Goal: Information Seeking & Learning: Understand process/instructions

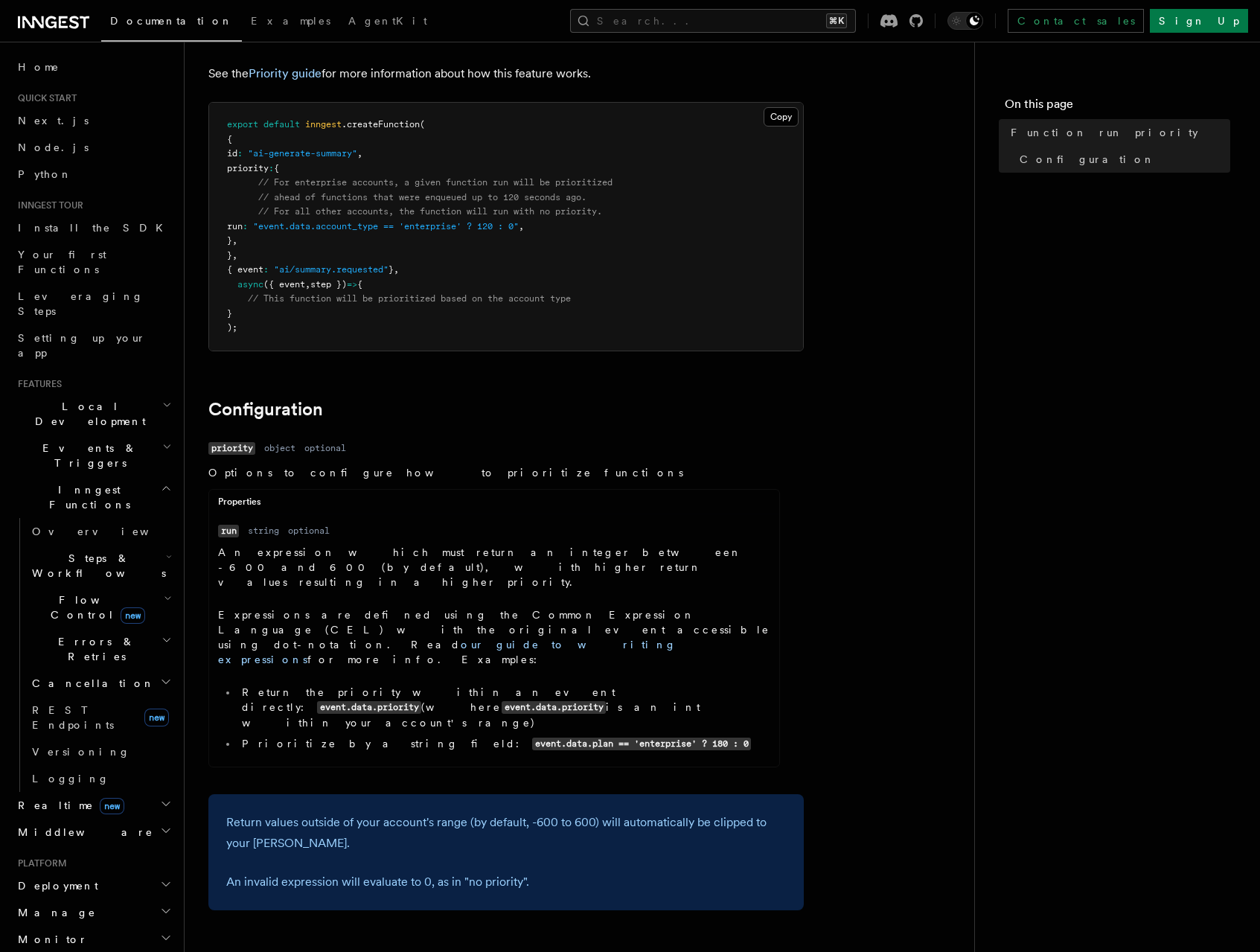
click at [57, 477] on h2 "Inngest Functions" at bounding box center [94, 497] width 163 height 41
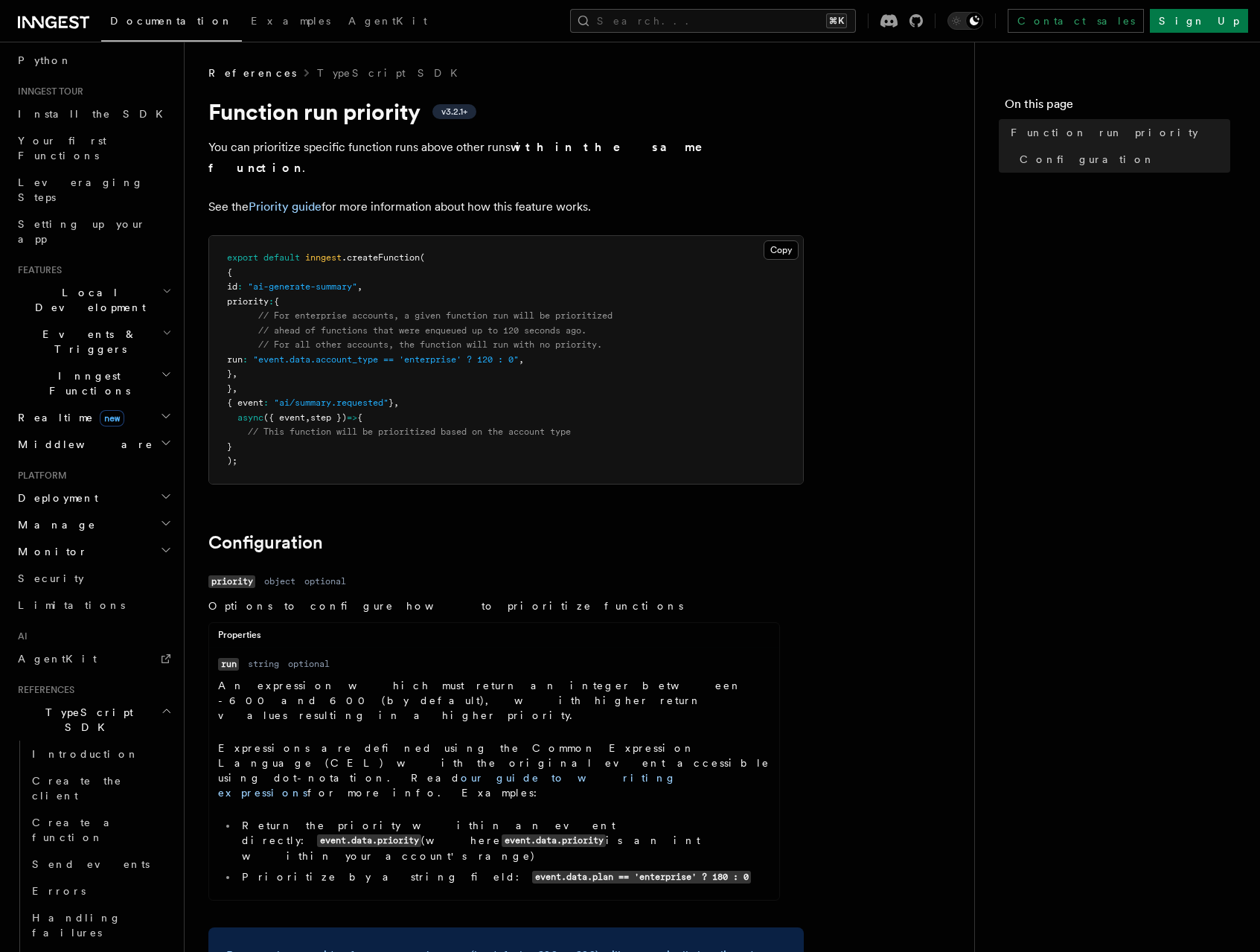
click at [61, 705] on span "TypeScript SDK" at bounding box center [87, 720] width 149 height 30
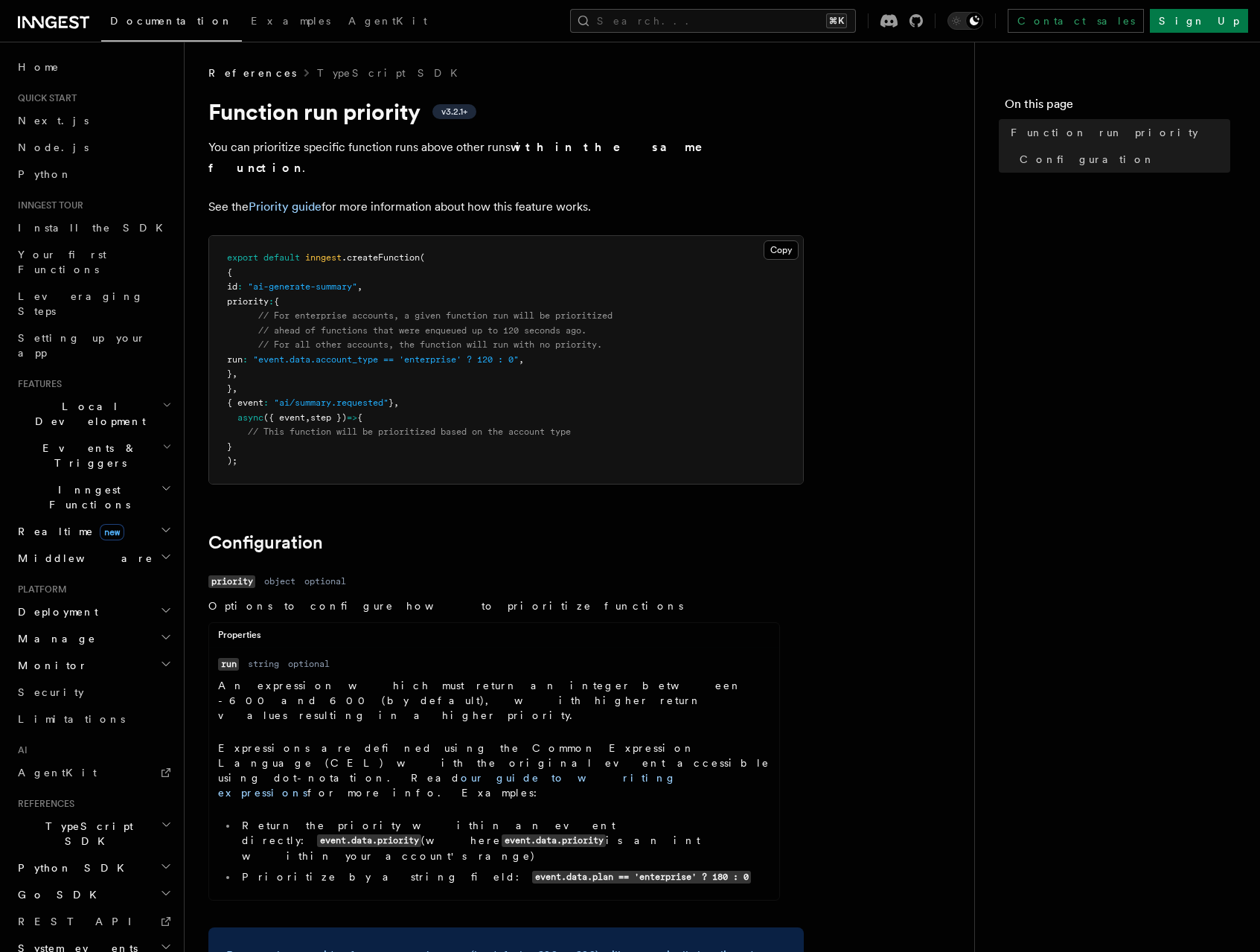
click at [87, 399] on span "Local Development" at bounding box center [87, 414] width 150 height 30
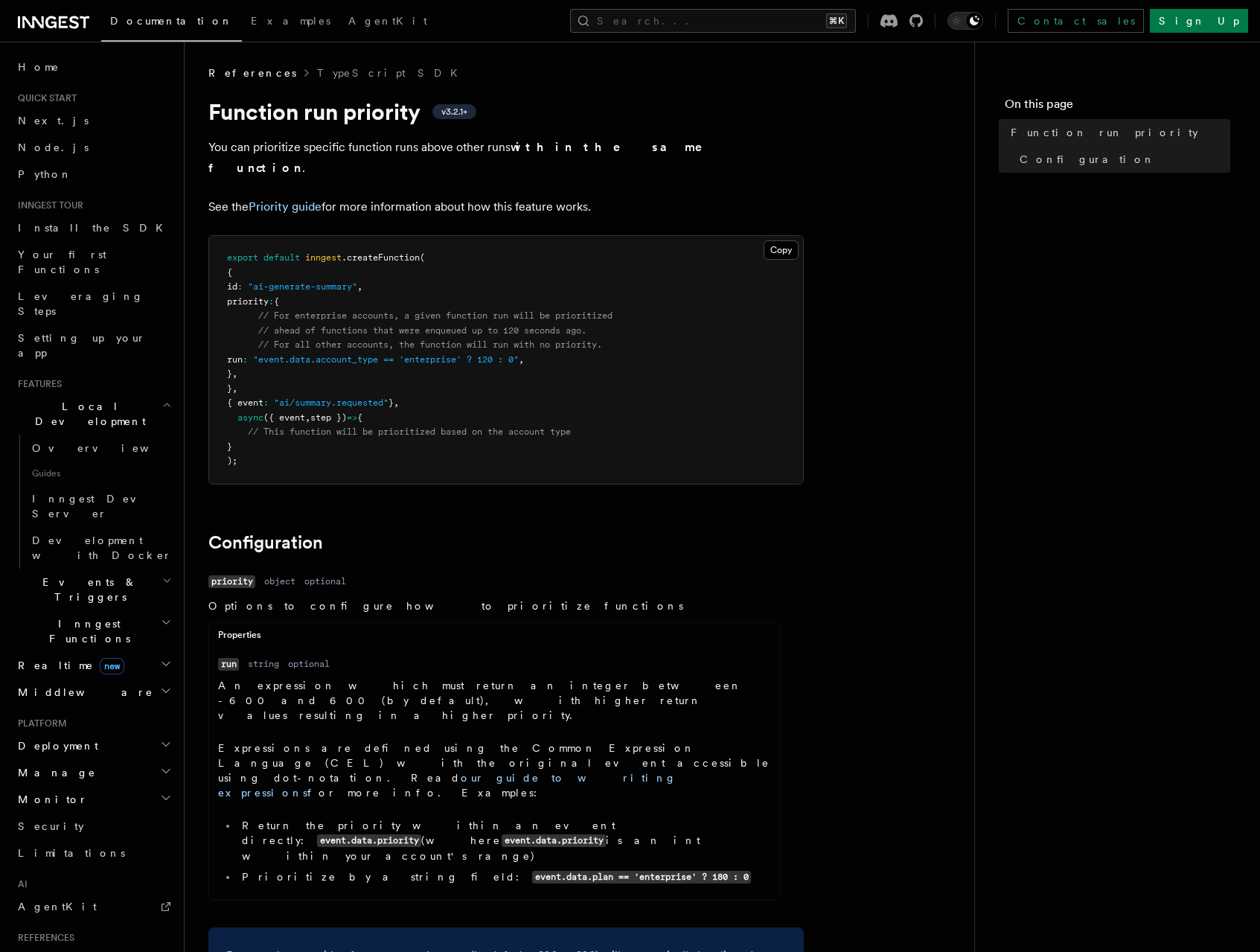
click at [51, 658] on span "Realtime new" at bounding box center [68, 665] width 113 height 15
click at [47, 753] on span "Middleware" at bounding box center [83, 760] width 142 height 15
click at [46, 807] on span "Deployment" at bounding box center [55, 814] width 87 height 15
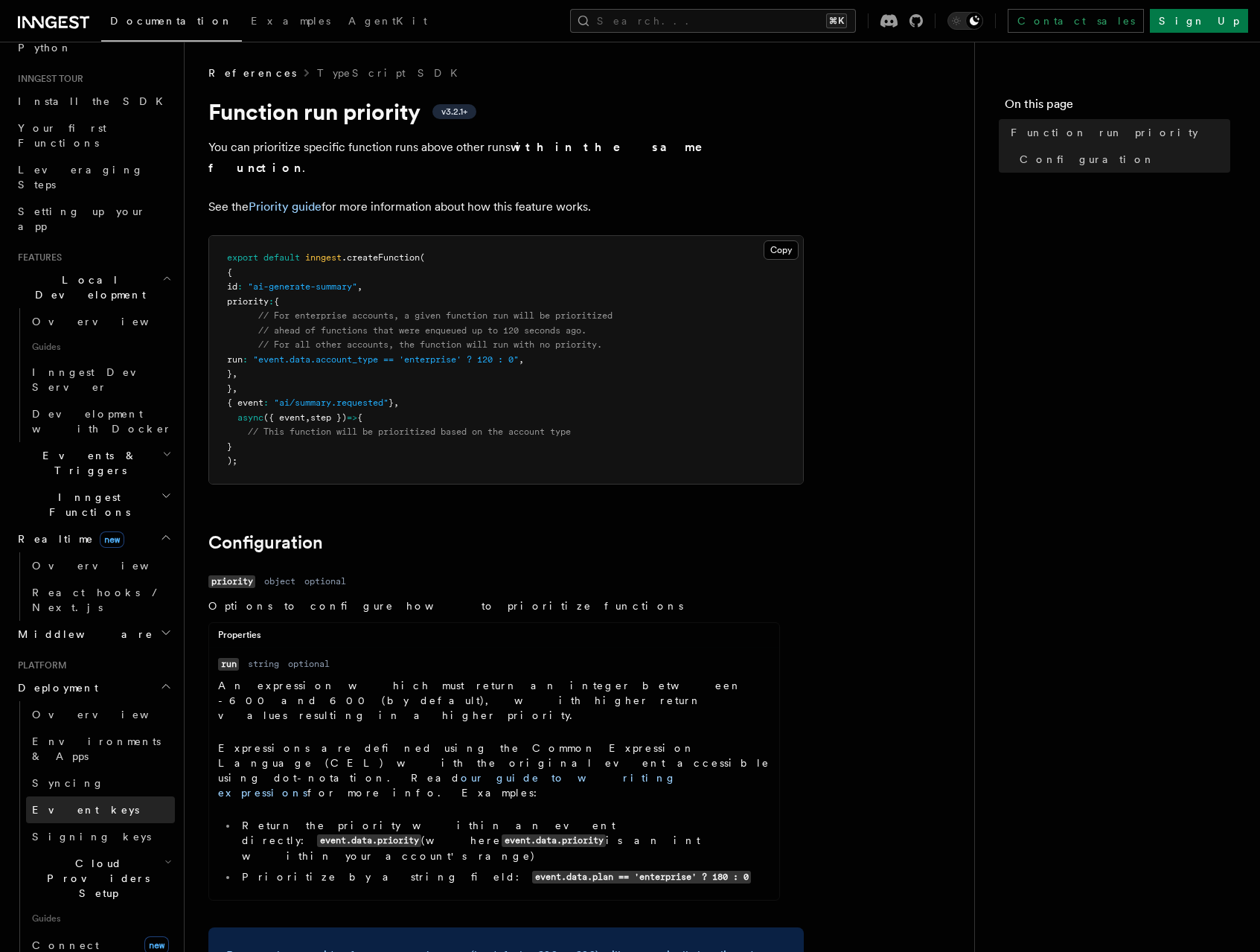
scroll to position [297, 0]
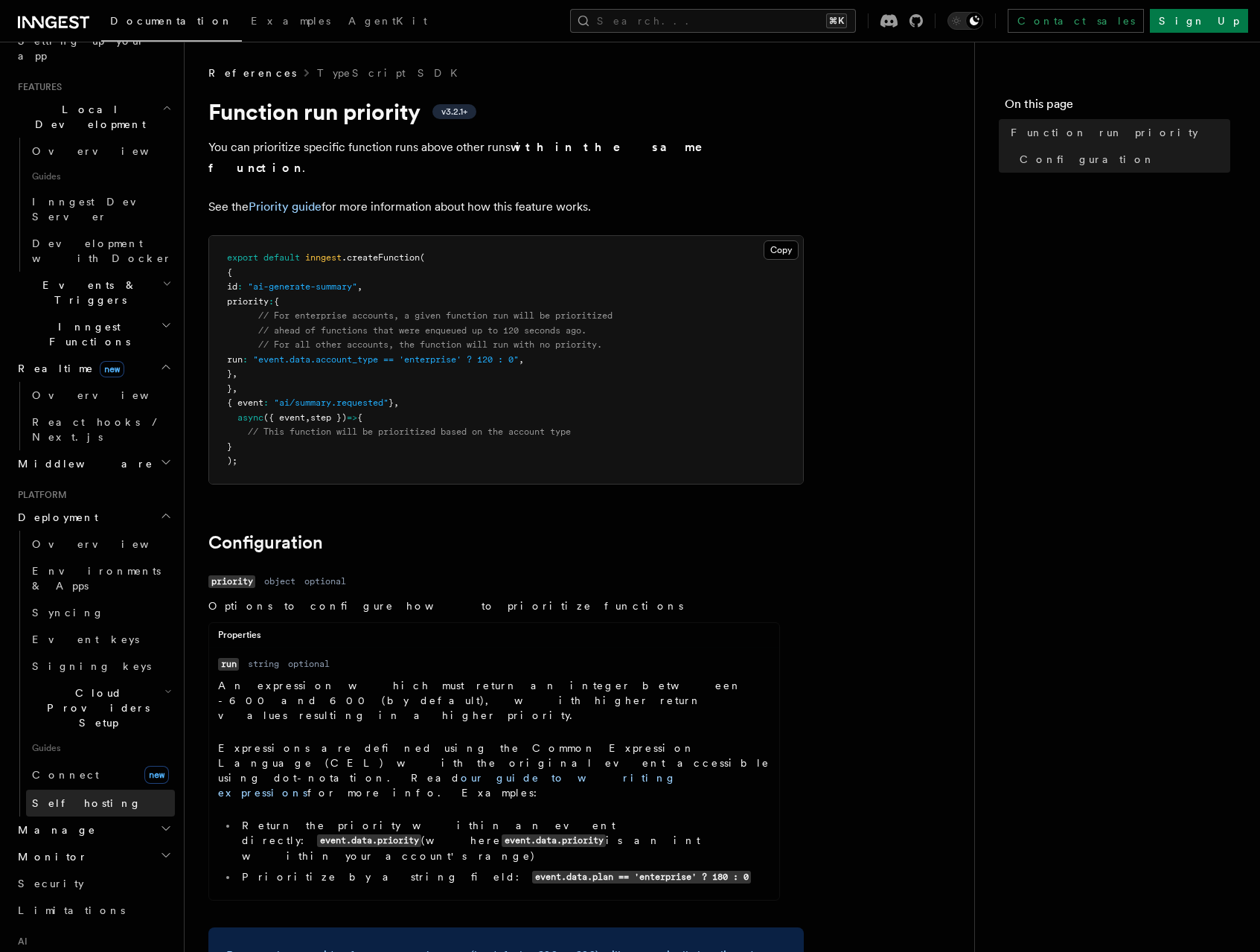
click at [59, 797] on span "Self hosting" at bounding box center [87, 803] width 110 height 12
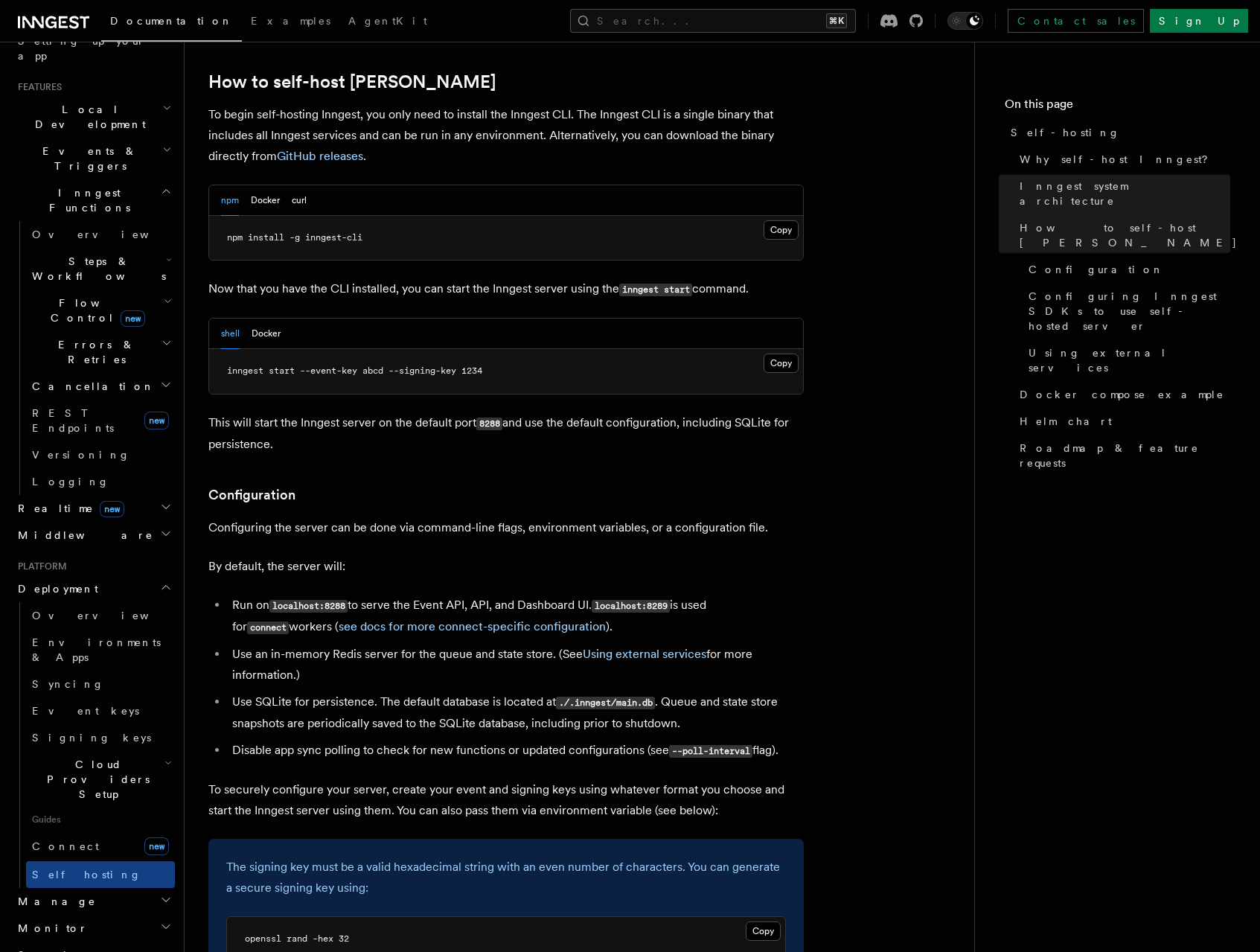
scroll to position [1657, 0]
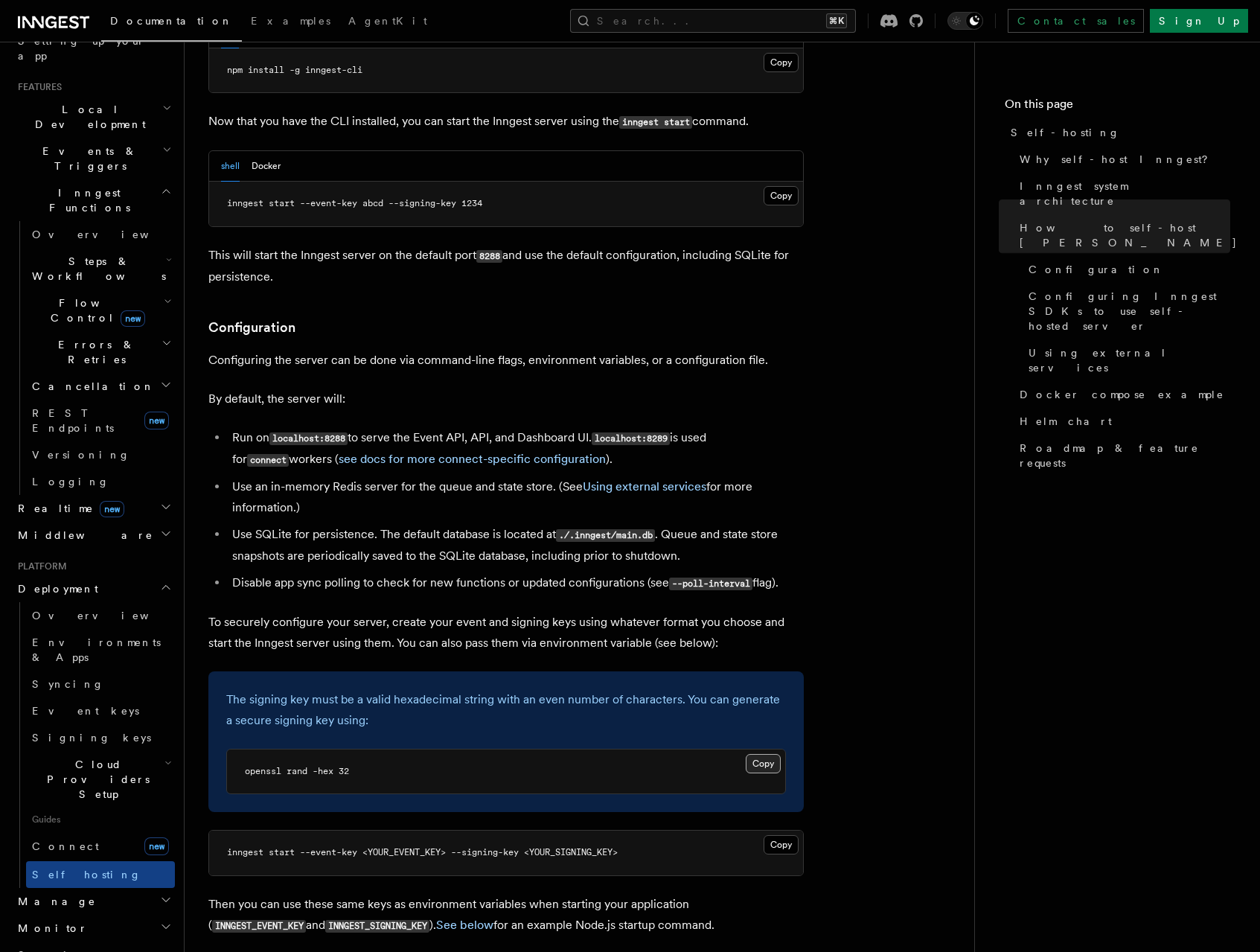
click at [766, 754] on button "Copy Copied" at bounding box center [763, 763] width 35 height 19
click at [349, 766] on span "openssl rand -hex 32" at bounding box center [297, 771] width 104 height 11
